Goal: Task Accomplishment & Management: Use online tool/utility

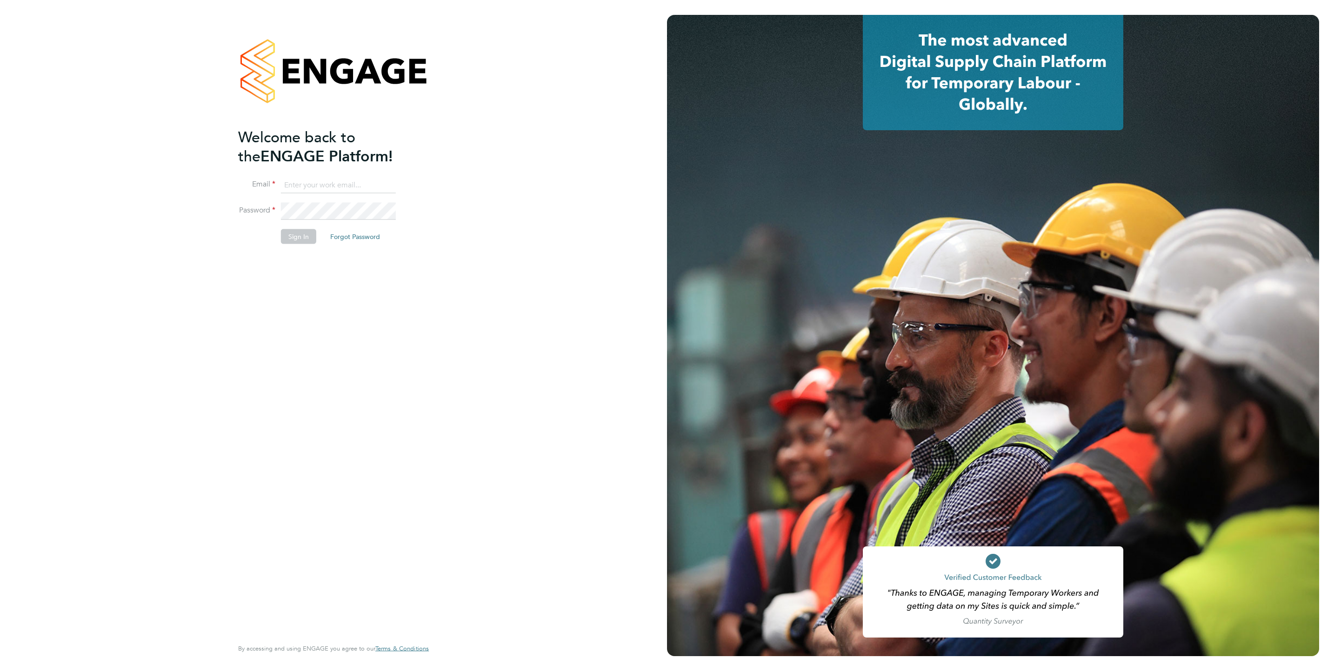
type input "j.mott@oandb.co.uk"
click at [293, 242] on button "Sign In" at bounding box center [298, 236] width 35 height 15
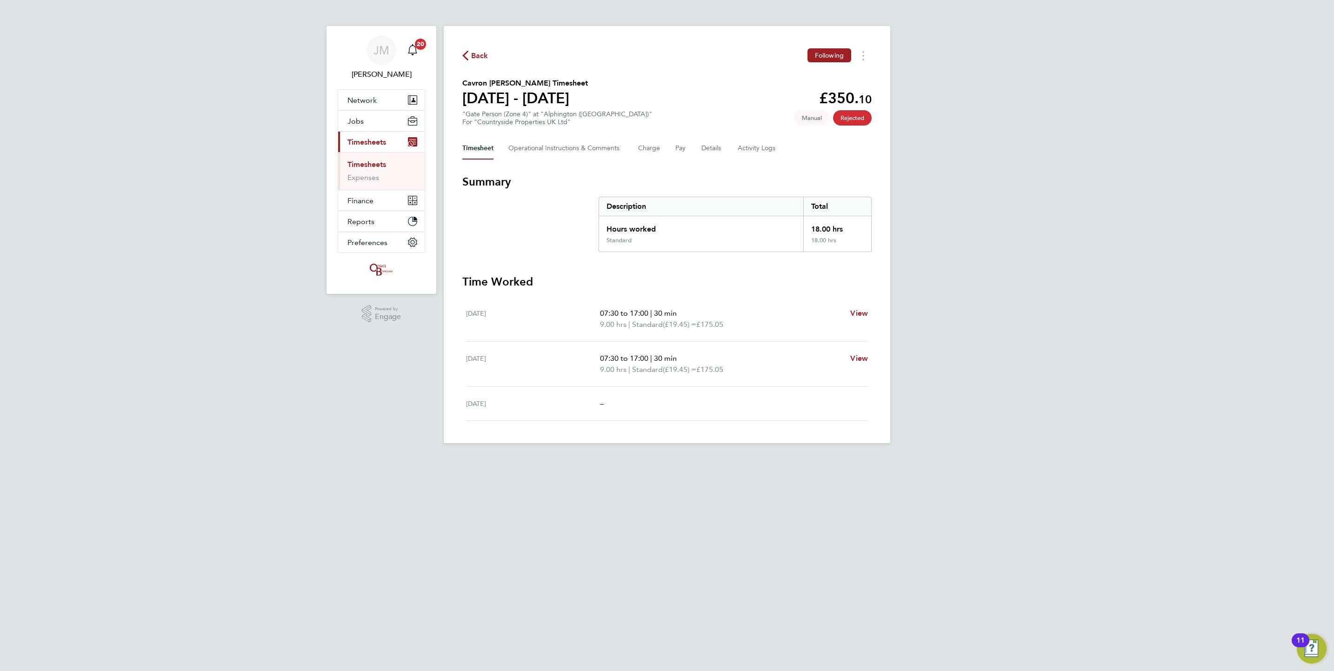
click at [724, 140] on div "Timesheet Operational Instructions & Comments Charge Pay Details Activity Logs" at bounding box center [666, 148] width 409 height 22
click at [736, 144] on div "Timesheet Operational Instructions & Comments Charge Pay Details Activity Logs" at bounding box center [666, 148] width 409 height 22
click at [745, 148] on Logs-tab "Activity Logs" at bounding box center [756, 148] width 39 height 22
